Goal: Information Seeking & Learning: Learn about a topic

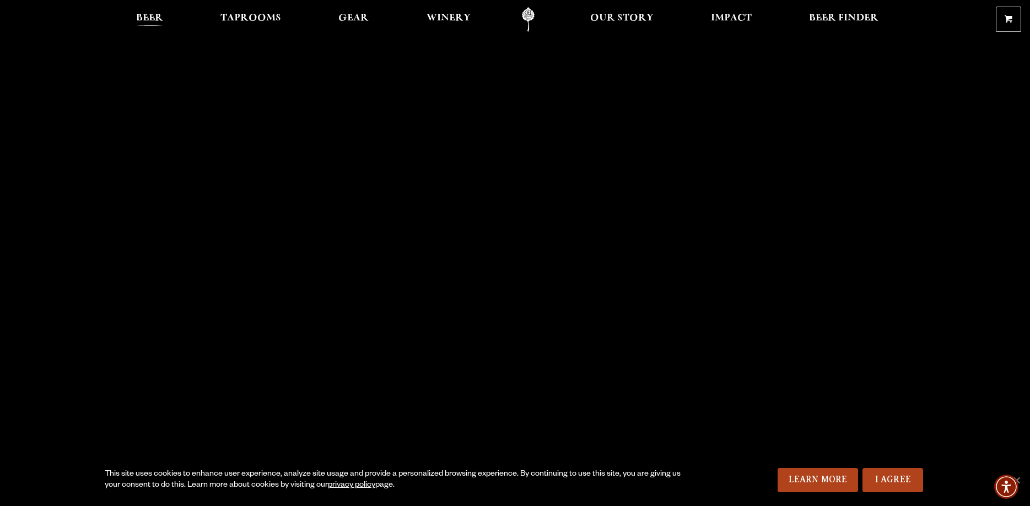
click at [156, 18] on span "Beer" at bounding box center [149, 18] width 27 height 9
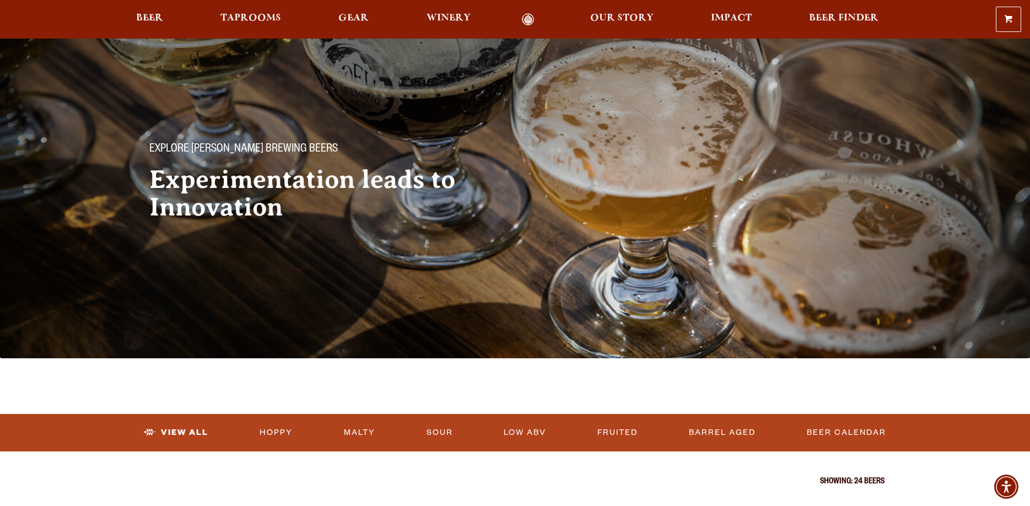
scroll to position [225, 0]
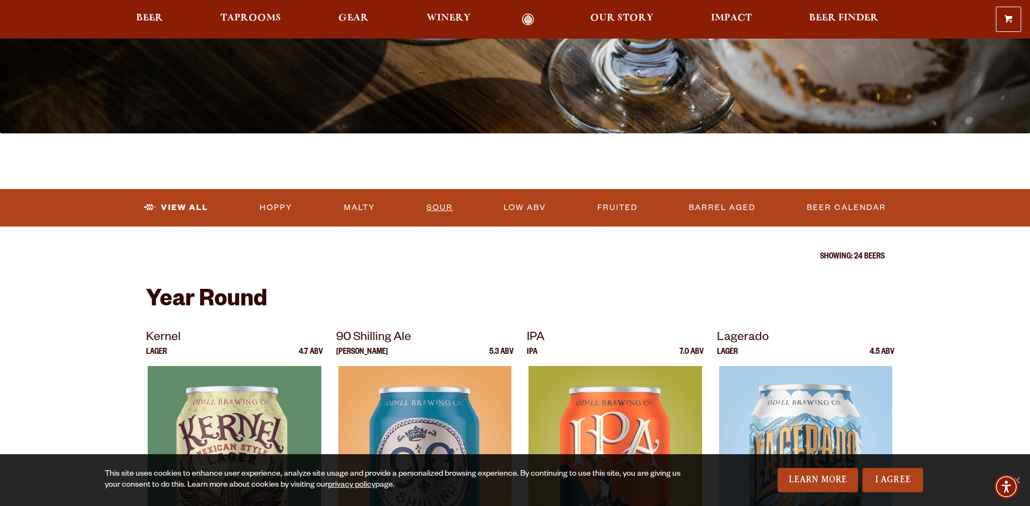
click at [445, 209] on link "Sour" at bounding box center [439, 207] width 35 height 25
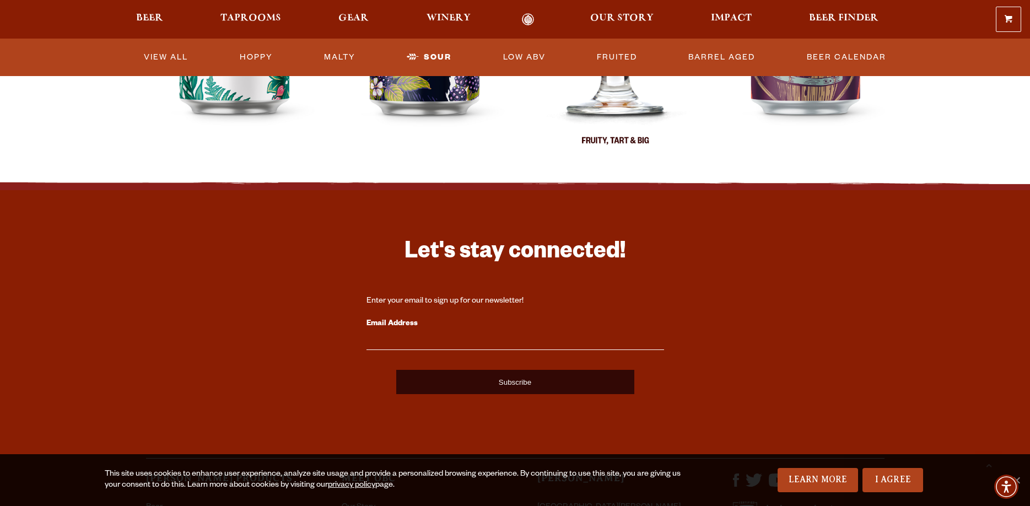
scroll to position [225, 0]
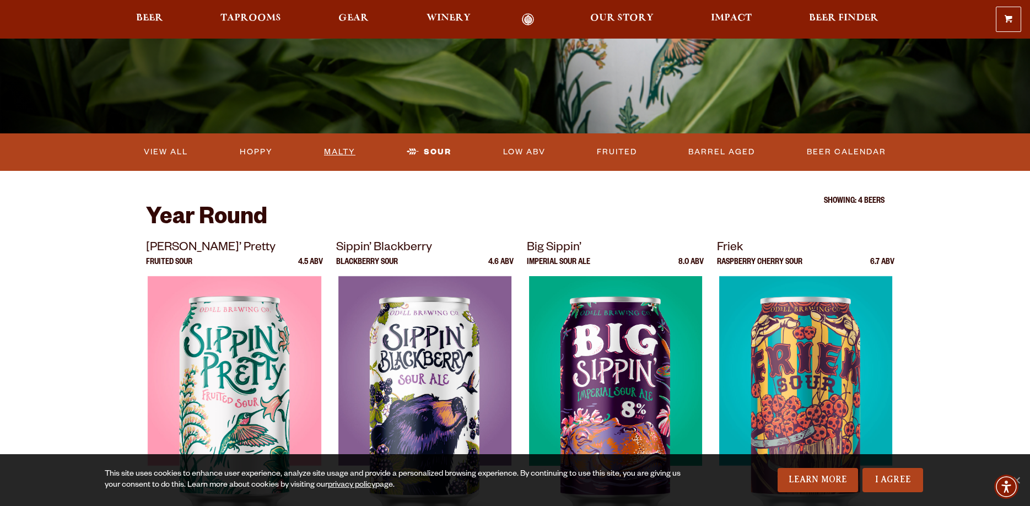
click at [338, 154] on link "Malty" at bounding box center [340, 151] width 40 height 25
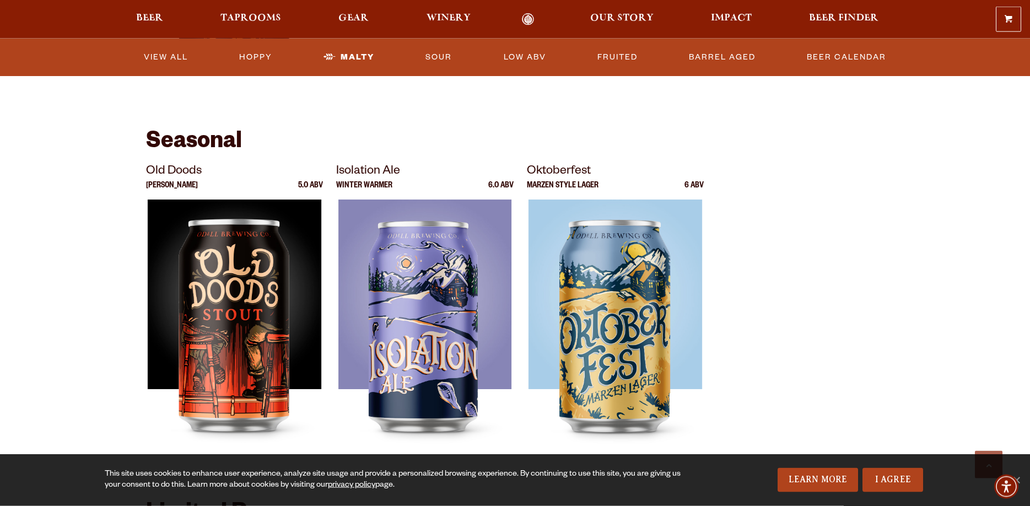
scroll to position [562, 0]
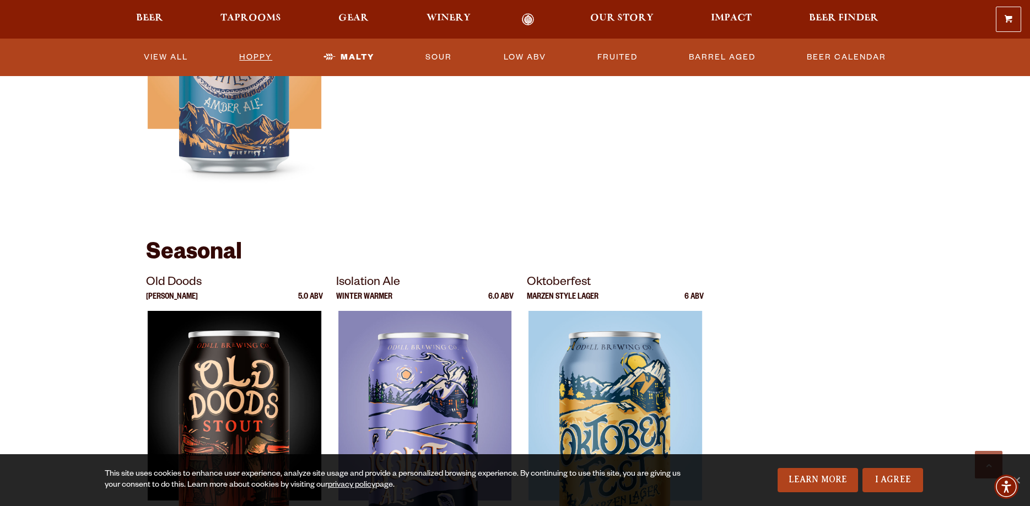
click at [252, 49] on link "Hoppy" at bounding box center [256, 57] width 42 height 25
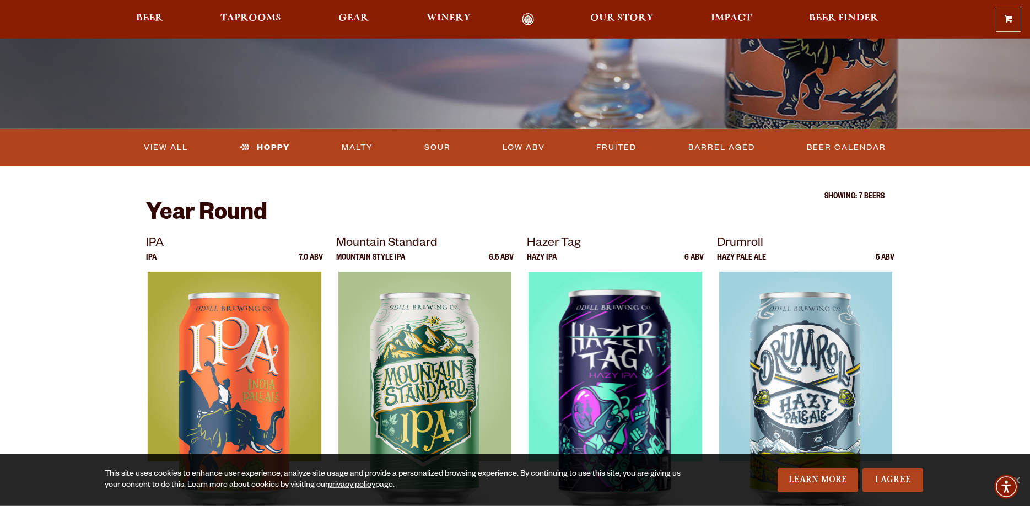
scroll to position [169, 0]
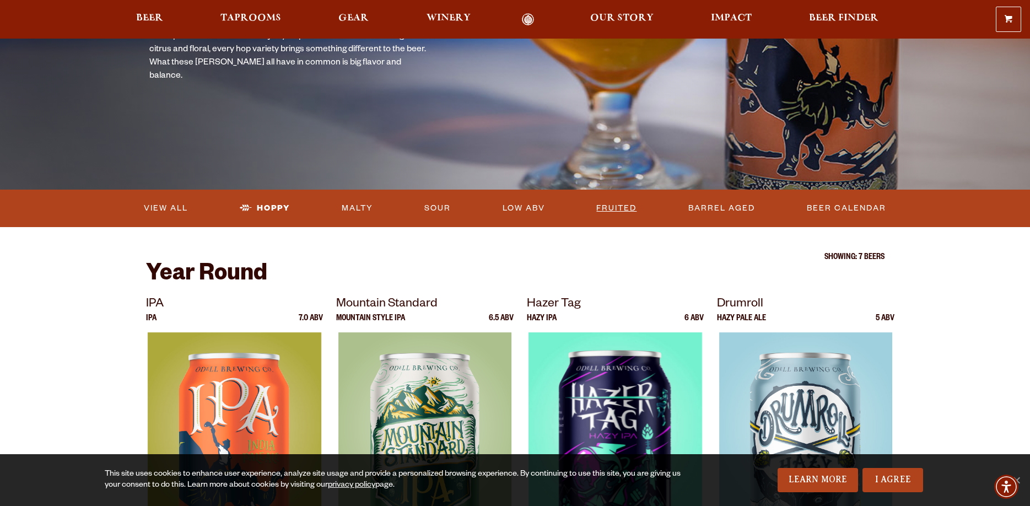
click at [614, 205] on link "Fruited" at bounding box center [616, 208] width 49 height 25
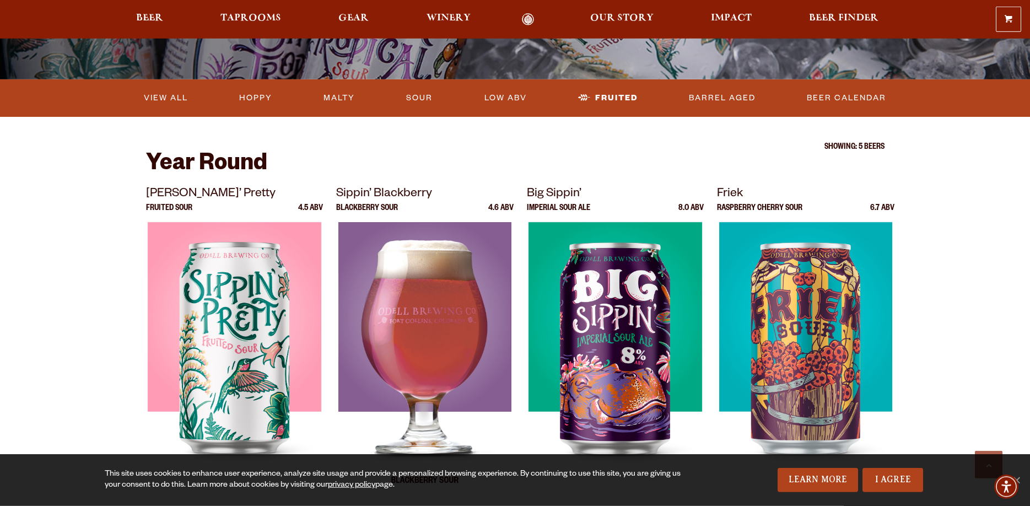
scroll to position [337, 0]
